Goal: Transaction & Acquisition: Purchase product/service

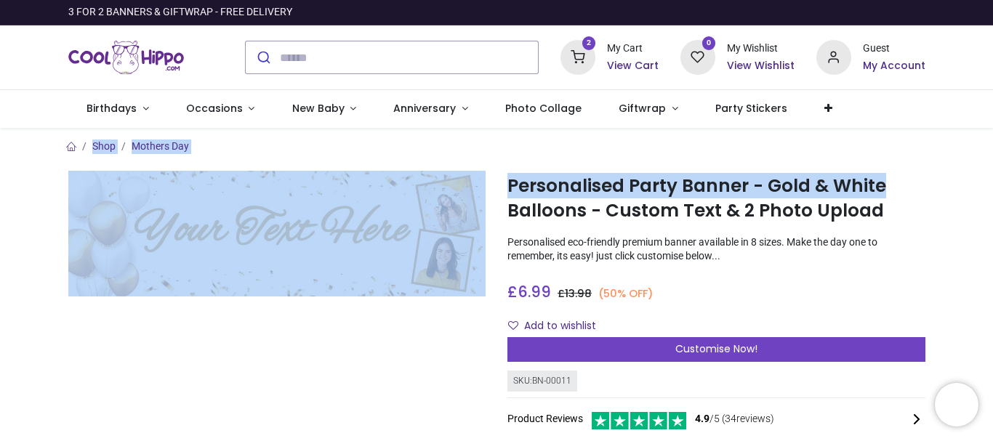
drag, startPoint x: 990, startPoint y: 96, endPoint x: 989, endPoint y: 156, distance: 60.4
click at [989, 156] on div "Login • Register Birthdays Milestone Birthday 1531 products 225" at bounding box center [496, 220] width 993 height 441
click at [585, 56] on icon at bounding box center [578, 57] width 35 height 35
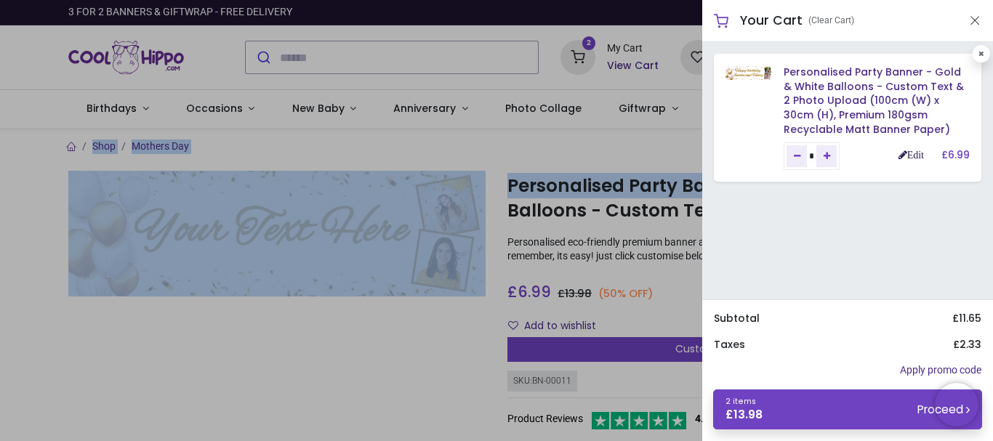
click at [905, 156] on link "Edit" at bounding box center [911, 155] width 25 height 10
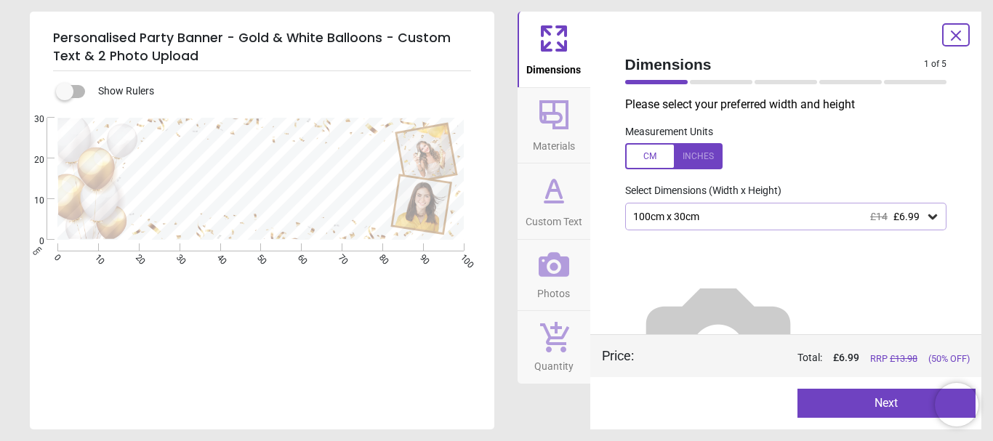
type textarea "**********"
click at [550, 264] on icon at bounding box center [554, 264] width 31 height 31
